Goal: Task Accomplishment & Management: Complete application form

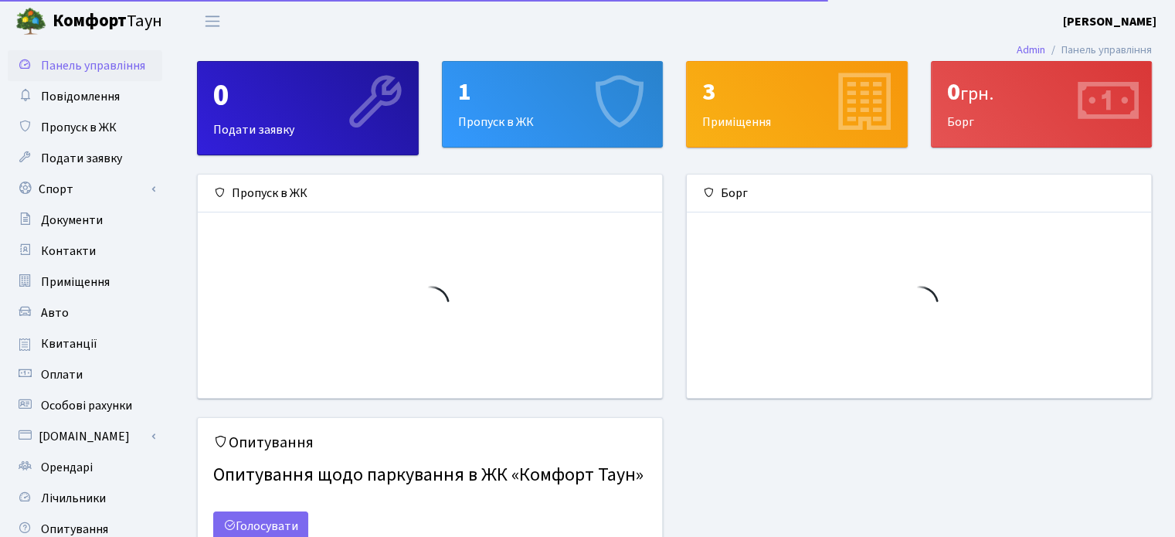
click at [479, 121] on div "1 Пропуск в ЖК" at bounding box center [553, 104] width 220 height 85
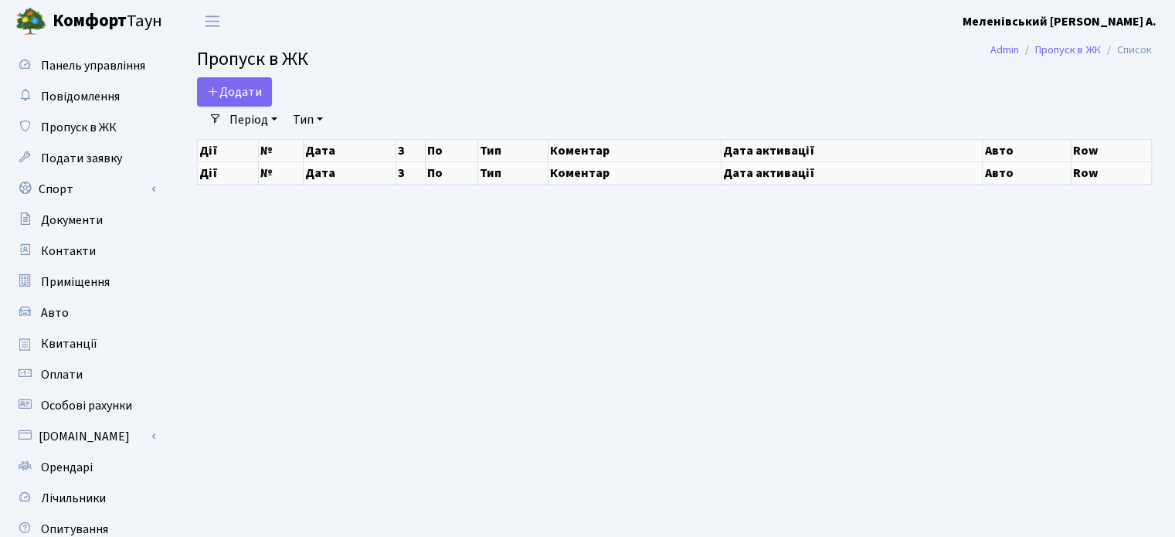
select select "25"
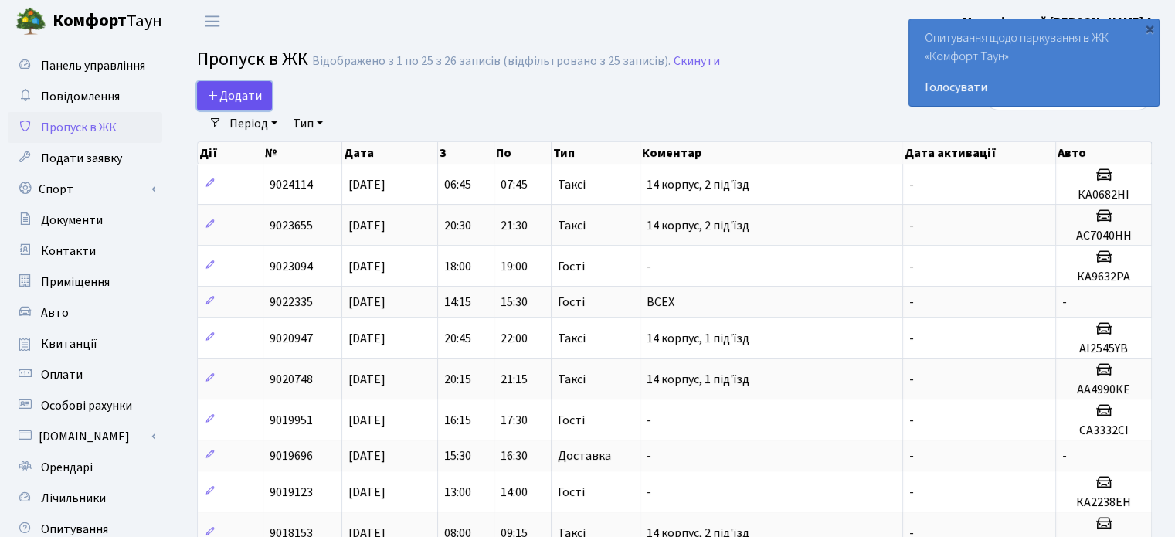
click at [241, 93] on span "Додати" at bounding box center [234, 95] width 55 height 17
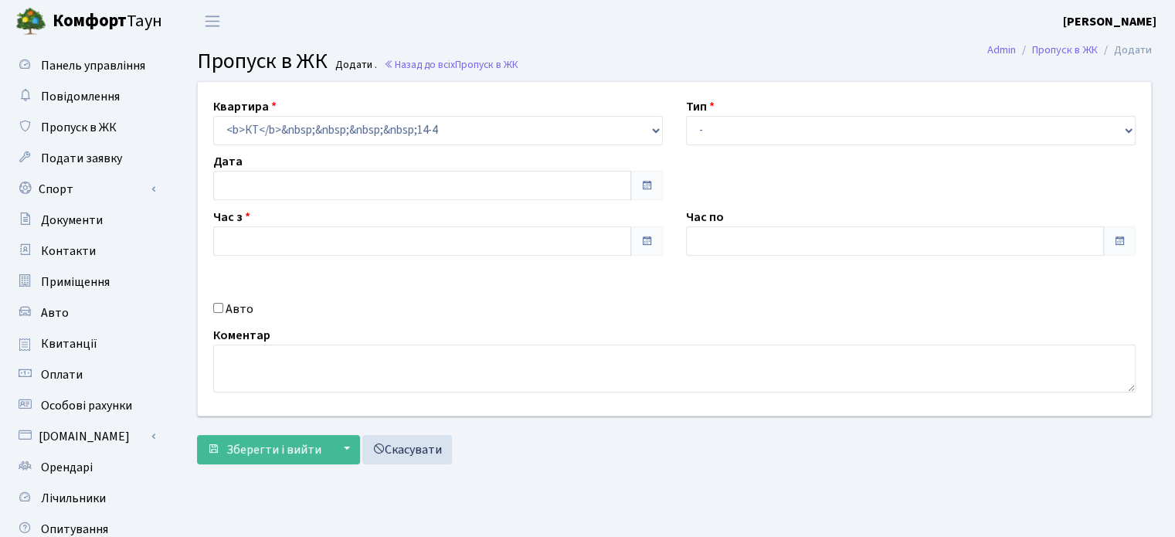
type input "[DATE]"
type input "10:45"
type input "11:45"
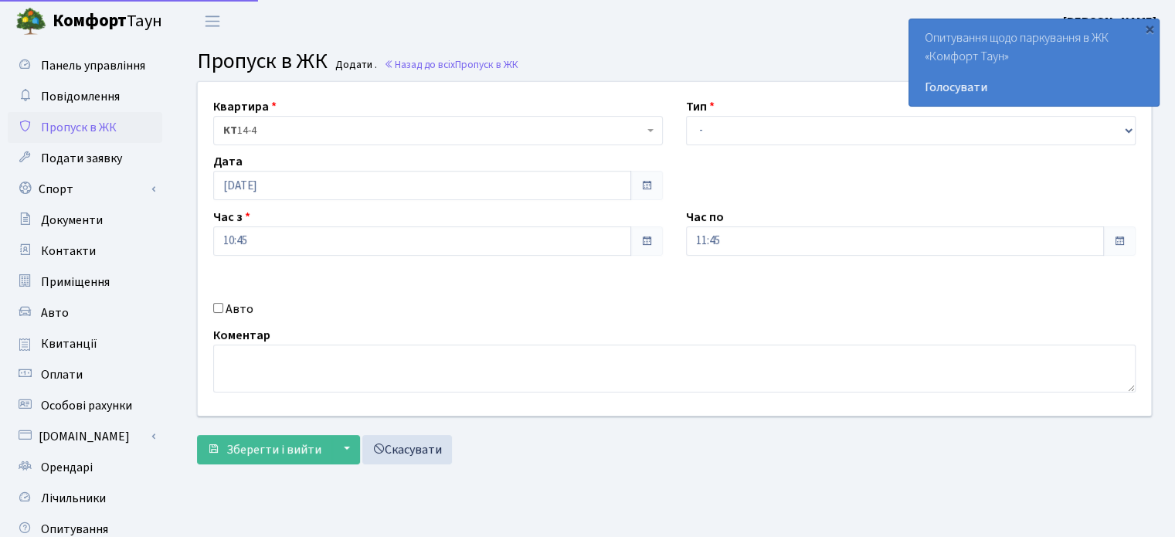
click at [374, 132] on span "КТ 14-4" at bounding box center [433, 130] width 420 height 15
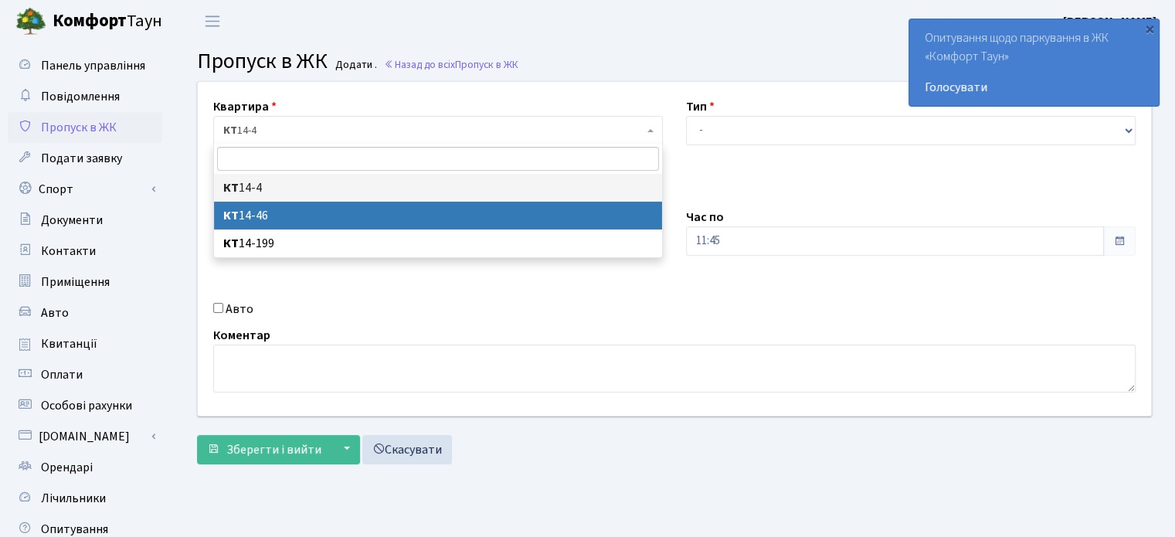
select select "7423"
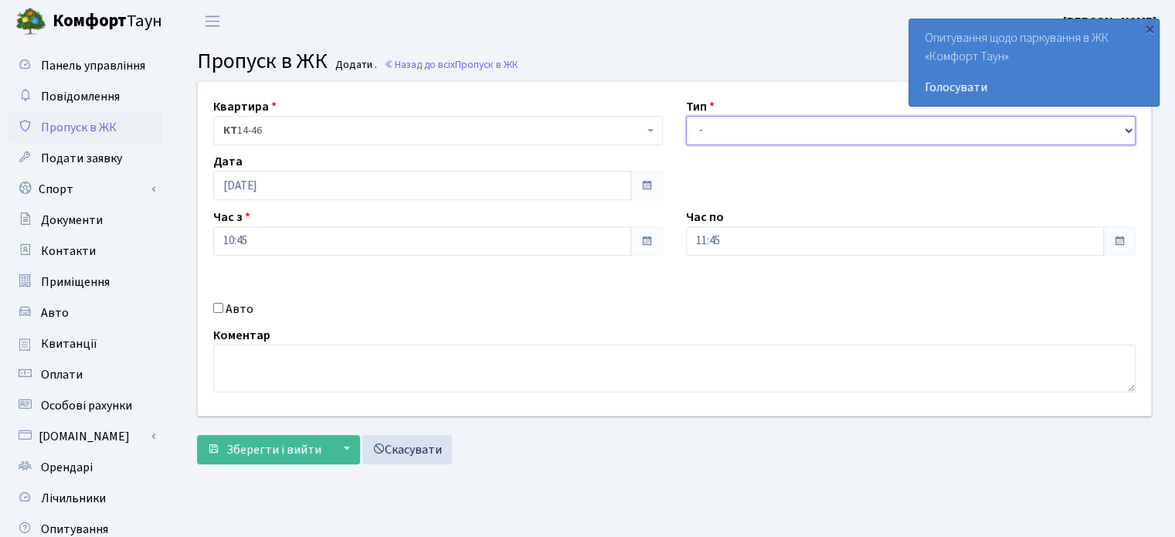
click at [696, 135] on select "- Доставка Таксі Гості Сервіс" at bounding box center [911, 130] width 450 height 29
select select "3"
click at [686, 116] on select "- Доставка Таксі Гості Сервіс" at bounding box center [911, 130] width 450 height 29
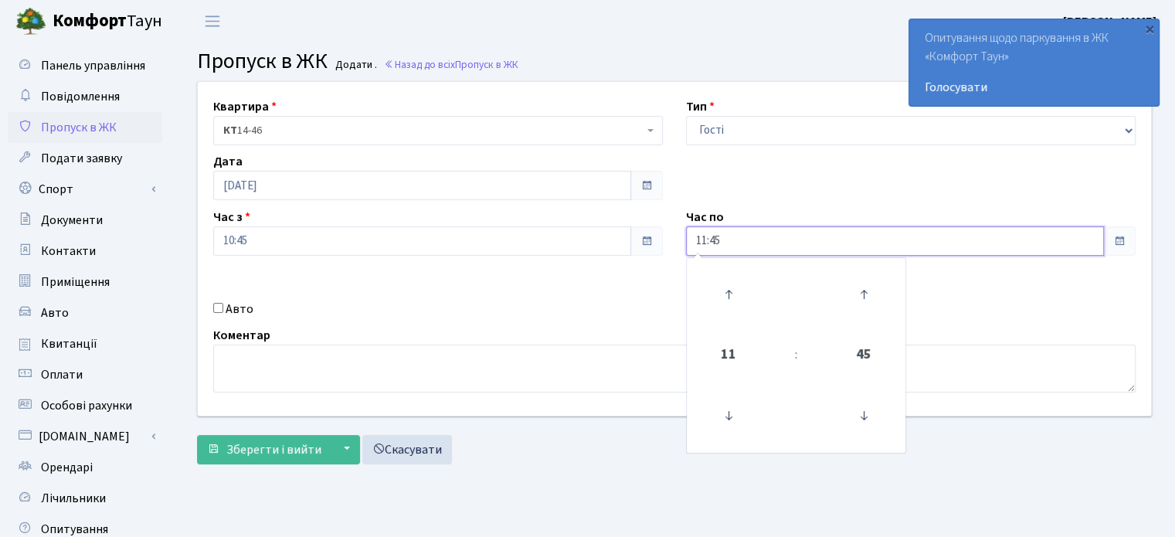
click at [702, 240] on input "11:45" at bounding box center [895, 240] width 418 height 29
type input "11:45"
click at [232, 360] on textarea at bounding box center [674, 369] width 923 height 48
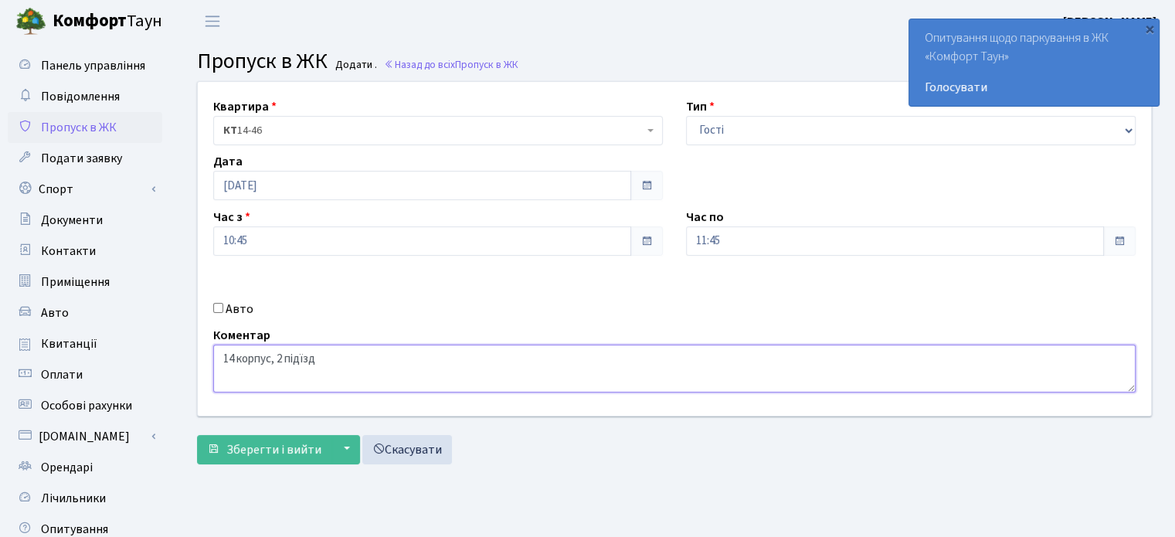
click at [300, 359] on textarea "14 корпус, 2 підїзд" at bounding box center [674, 369] width 923 height 48
click at [343, 361] on textarea "14 корпус, 2 під'їзд" at bounding box center [674, 369] width 923 height 48
type textarea "14 корпус, 2 під'їзд"
click at [275, 448] on span "Зберегти і вийти" at bounding box center [273, 449] width 95 height 17
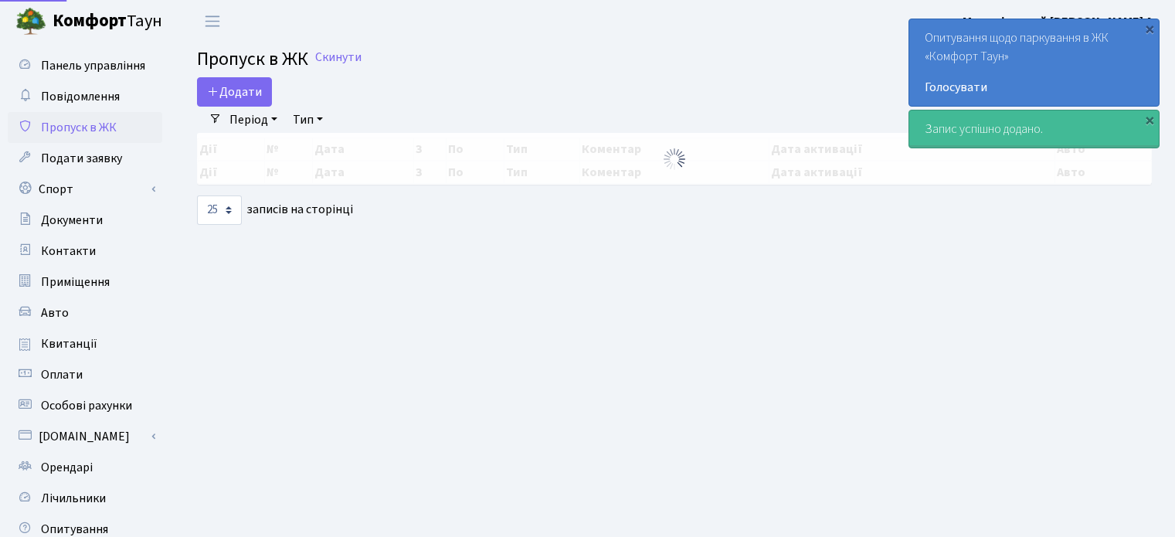
select select "25"
